Goal: Submit feedback/report problem

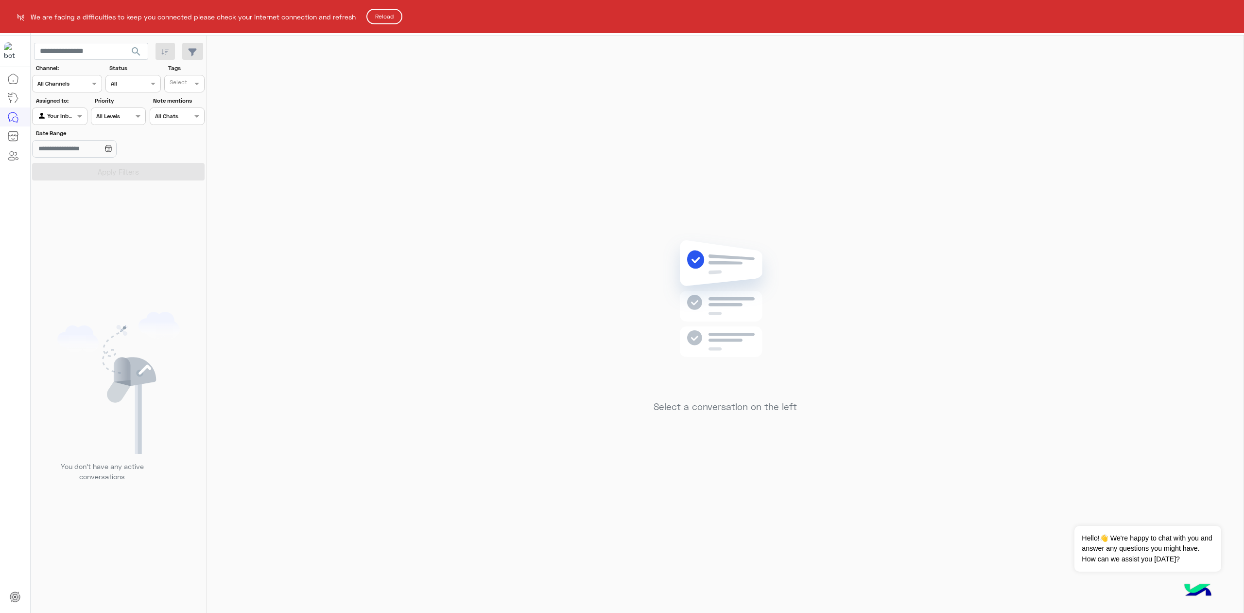
click at [390, 18] on button "Reload" at bounding box center [385, 17] width 36 height 16
click at [391, 18] on button "Reload" at bounding box center [385, 17] width 36 height 16
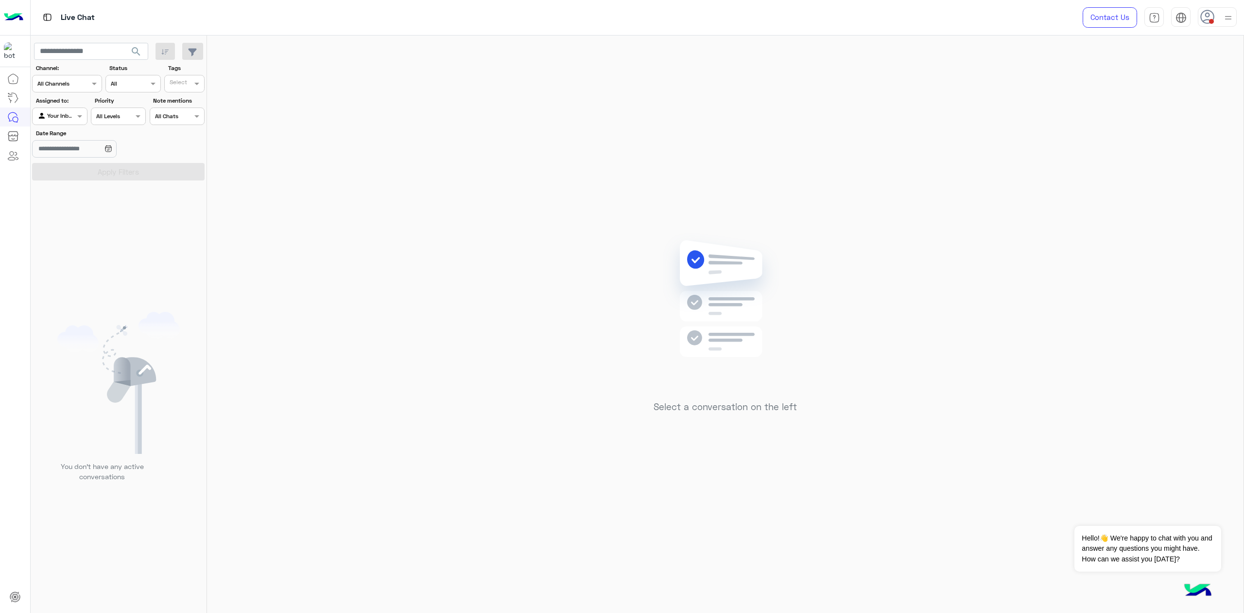
click at [1201, 14] on icon at bounding box center [1208, 17] width 15 height 15
click at [1172, 137] on label "Offline" at bounding box center [1176, 138] width 106 height 18
